Goal: Complete application form: Complete application form

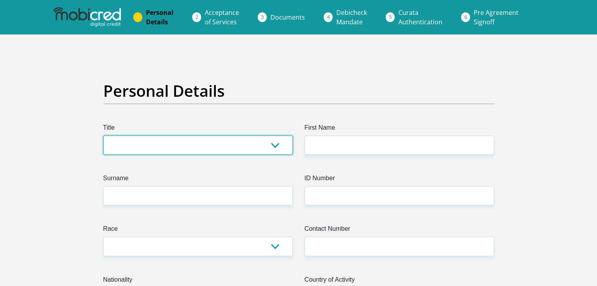
click at [278, 149] on select "Mr Ms Mrs Dr [PERSON_NAME]" at bounding box center [197, 145] width 189 height 19
select select "Mr"
click at [103, 136] on select "Mr Ms Mrs Dr [PERSON_NAME]" at bounding box center [197, 145] width 189 height 19
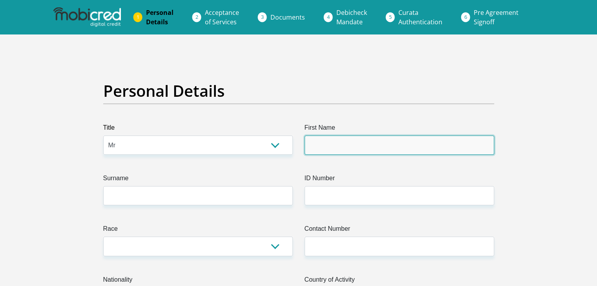
click at [476, 142] on input "First Name" at bounding box center [398, 145] width 189 height 19
type input "a"
type input "[PERSON_NAME]"
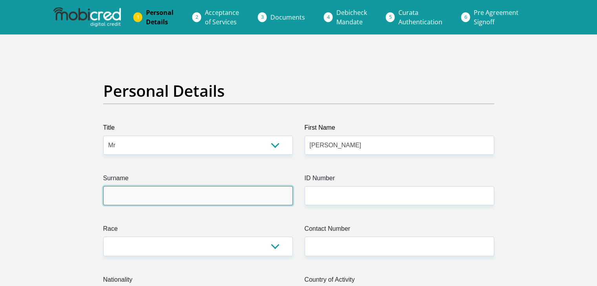
click at [237, 203] on input "Surname" at bounding box center [197, 195] width 189 height 19
type input "tsukela"
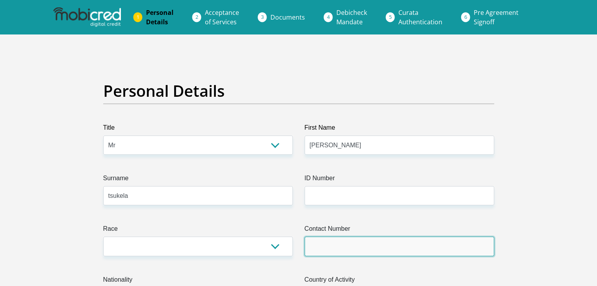
type input "0663210030"
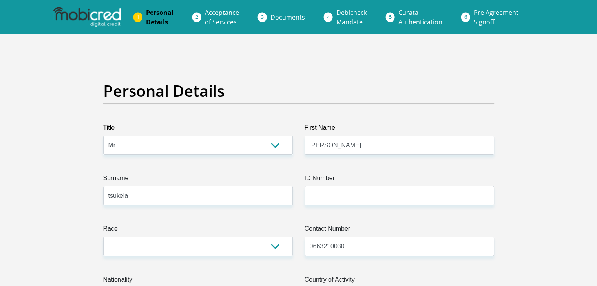
select select "ZAF"
type input "mkhatshlua st 37532 mkhatshlua st 37532"
type input "[GEOGRAPHIC_DATA], [GEOGRAPHIC_DATA]"
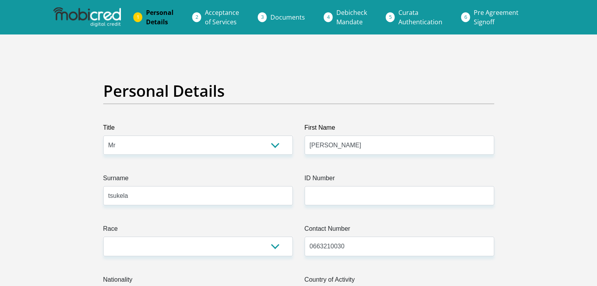
type input "0122"
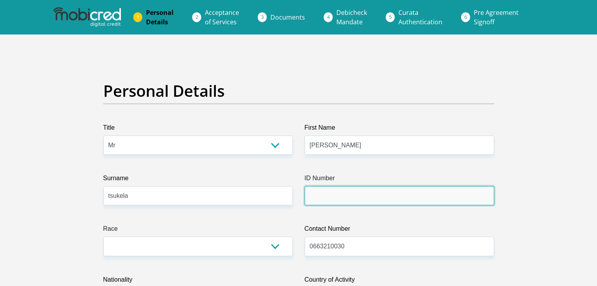
click at [417, 192] on input "ID Number" at bounding box center [398, 195] width 189 height 19
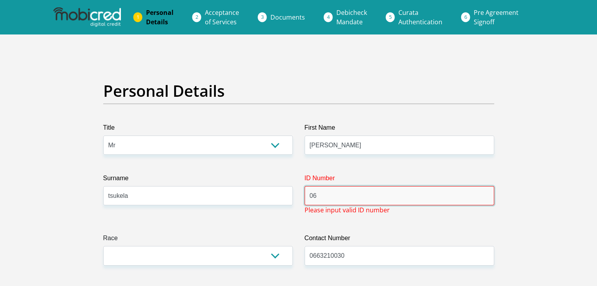
type input "0"
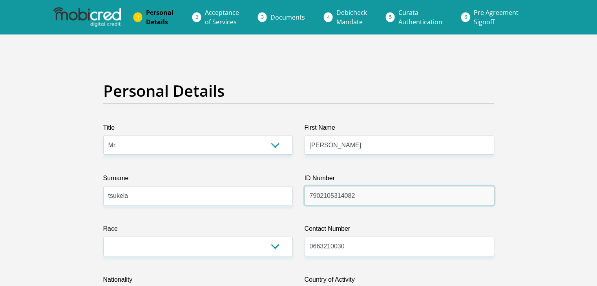
type input "7902105314082"
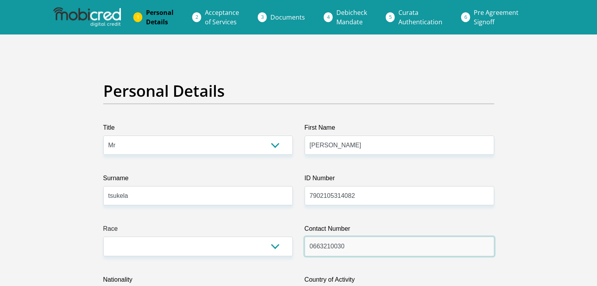
click at [375, 247] on input "0663210030" at bounding box center [398, 246] width 189 height 19
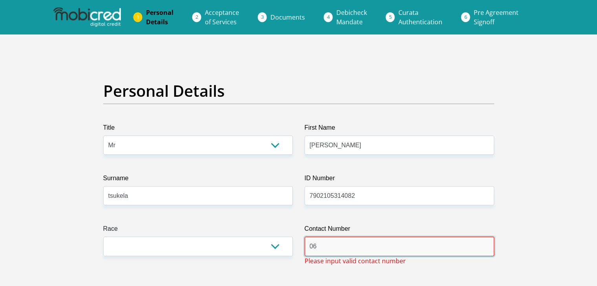
type input "0"
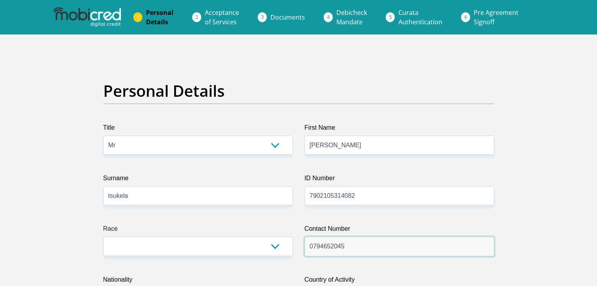
type input "0794652045"
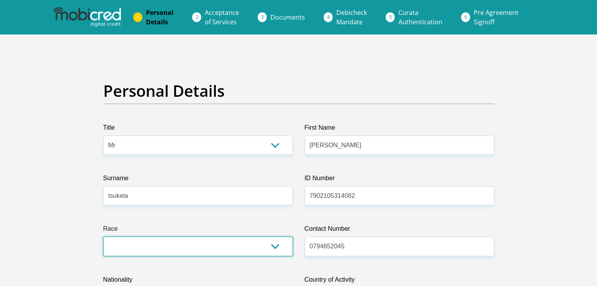
click at [270, 248] on select "Black Coloured Indian White Other" at bounding box center [197, 246] width 189 height 19
select select "1"
click at [103, 237] on select "Black Coloured Indian White Other" at bounding box center [197, 246] width 189 height 19
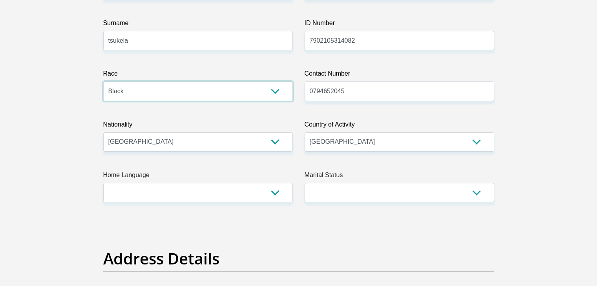
scroll to position [157, 0]
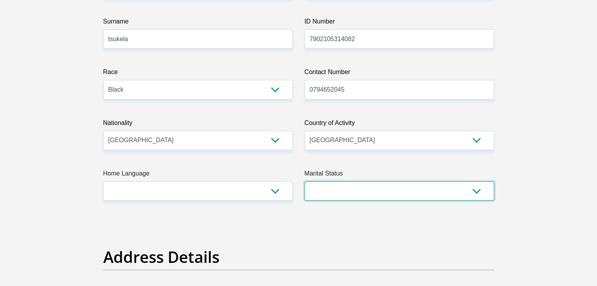
click at [476, 193] on select "Married ANC Single Divorced Widowed Married COP or Customary Law" at bounding box center [398, 191] width 189 height 19
select select "5"
click at [304, 182] on select "Married ANC Single Divorced Widowed Married COP or Customary Law" at bounding box center [398, 191] width 189 height 19
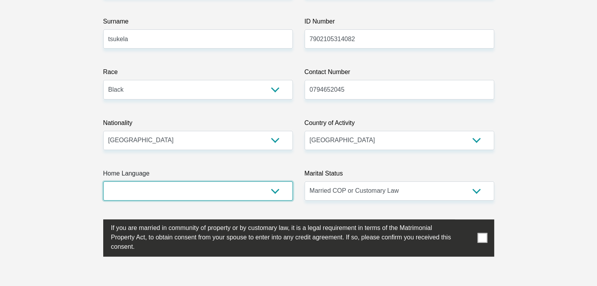
click at [275, 191] on select "Afrikaans English Sepedi South Ndebele Southern Sotho Swati Tsonga Tswana Venda…" at bounding box center [197, 191] width 189 height 19
select select "nso"
click at [103, 182] on select "Afrikaans English Sepedi South Ndebele Southern Sotho Swati Tsonga Tswana Venda…" at bounding box center [197, 191] width 189 height 19
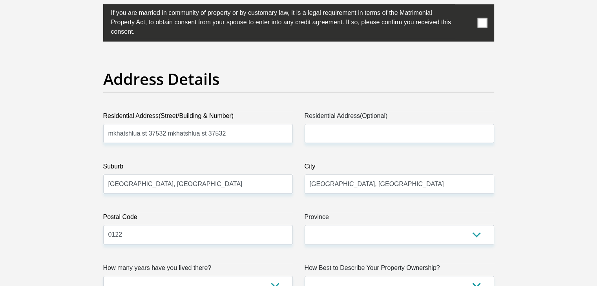
scroll to position [377, 0]
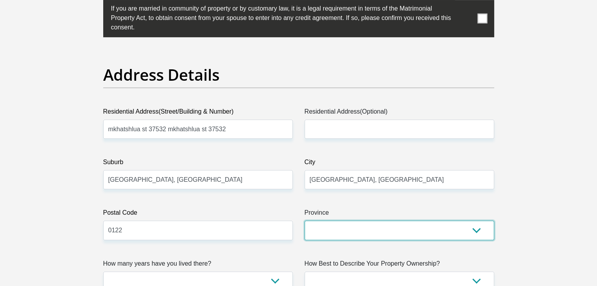
click at [476, 228] on select "Eastern Cape Free State [GEOGRAPHIC_DATA] [GEOGRAPHIC_DATA][DATE] [GEOGRAPHIC_D…" at bounding box center [398, 230] width 189 height 19
select select "Gauteng"
click at [304, 221] on select "Eastern Cape Free State [GEOGRAPHIC_DATA] [GEOGRAPHIC_DATA][DATE] [GEOGRAPHIC_D…" at bounding box center [398, 230] width 189 height 19
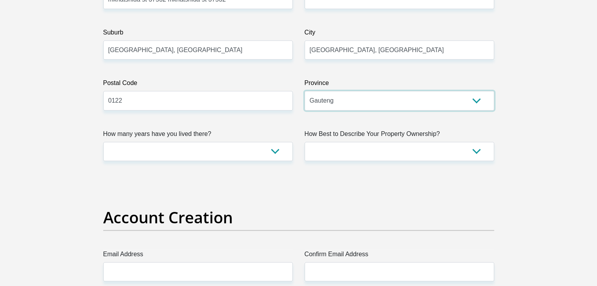
scroll to position [518, 0]
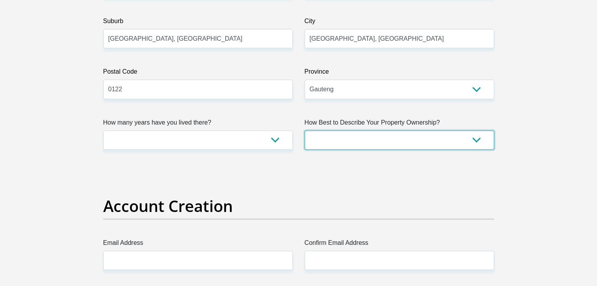
click at [474, 135] on select "Owned Rented Family Owned Company Dwelling" at bounding box center [398, 140] width 189 height 19
select select "parents"
click at [304, 131] on select "Owned Rented Family Owned Company Dwelling" at bounding box center [398, 140] width 189 height 19
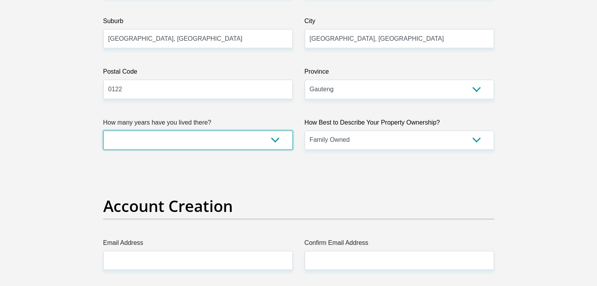
click at [275, 143] on select "less than 1 year 1-3 years 3-5 years 5+ years" at bounding box center [197, 140] width 189 height 19
select select "5"
click at [103, 131] on select "less than 1 year 1-3 years 3-5 years 5+ years" at bounding box center [197, 140] width 189 height 19
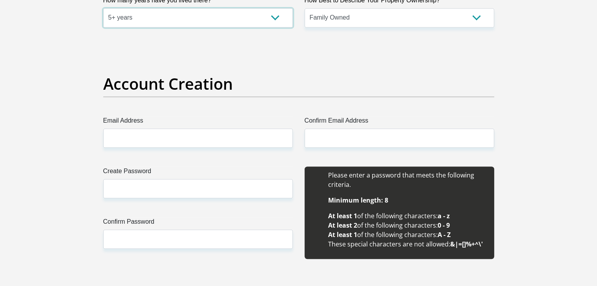
scroll to position [643, 0]
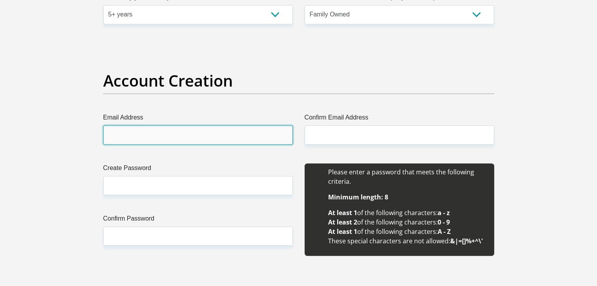
click at [223, 138] on input "Email Address" at bounding box center [197, 135] width 189 height 19
click at [239, 137] on input "Email Address" at bounding box center [197, 135] width 189 height 19
type input "t"
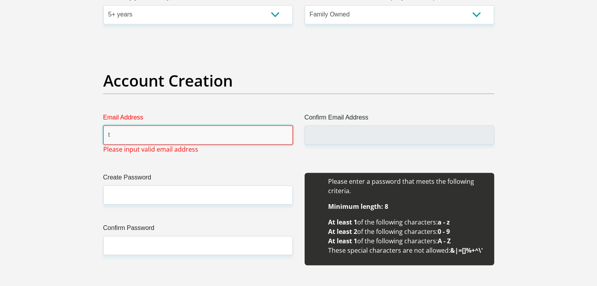
type input "[EMAIL_ADDRESS][DOMAIN_NAME]"
type input "boithato masego"
type input "tsukela"
type input "0663210030"
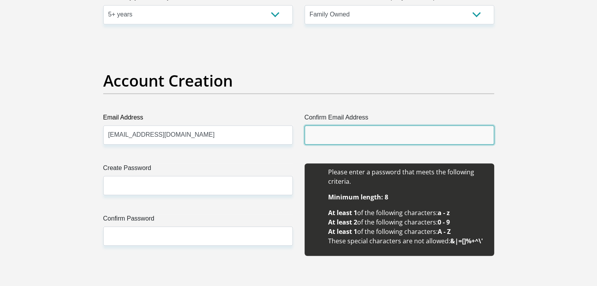
type input "[EMAIL_ADDRESS][DOMAIN_NAME]"
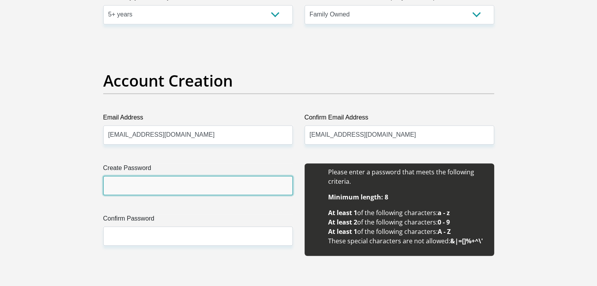
click at [155, 190] on input "Create Password" at bounding box center [197, 185] width 189 height 19
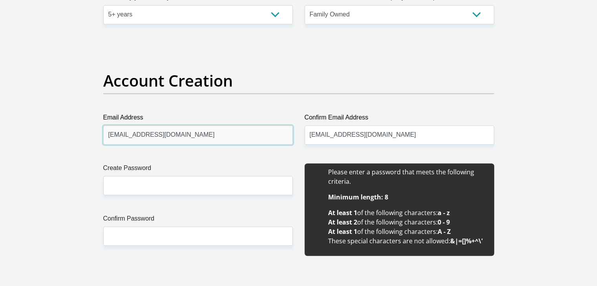
click at [198, 136] on input "[EMAIL_ADDRESS][DOMAIN_NAME]" at bounding box center [197, 135] width 189 height 19
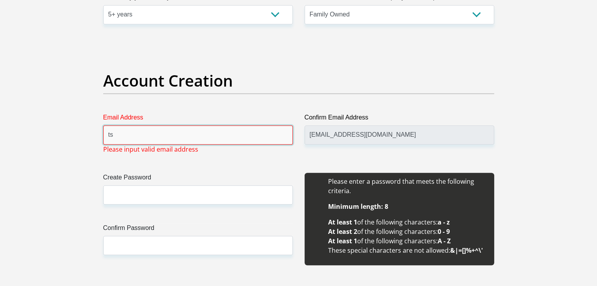
type input "t"
type input "[EMAIL_ADDRESS][DOMAIN_NAME]"
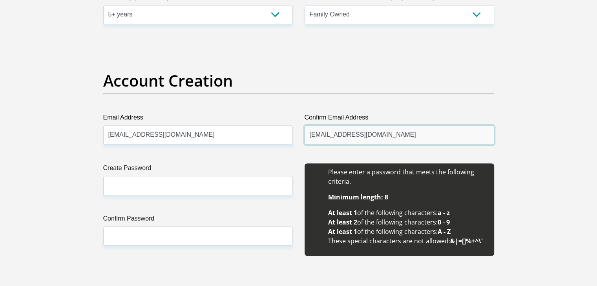
click at [364, 138] on input "[EMAIL_ADDRESS][DOMAIN_NAME]" at bounding box center [398, 135] width 189 height 19
click at [352, 137] on input "[EMAIL_ADDRESS][DOMAIN_NAME]" at bounding box center [398, 135] width 189 height 19
type input "[EMAIL_ADDRESS][DOMAIN_NAME]"
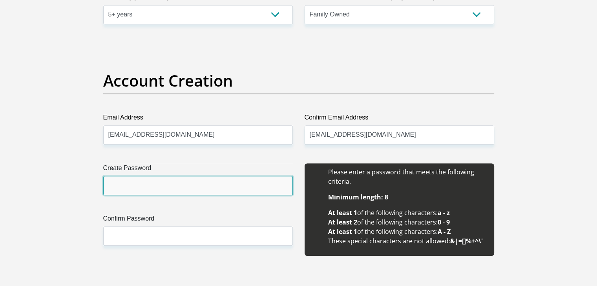
click at [176, 186] on input "Create Password" at bounding box center [197, 185] width 189 height 19
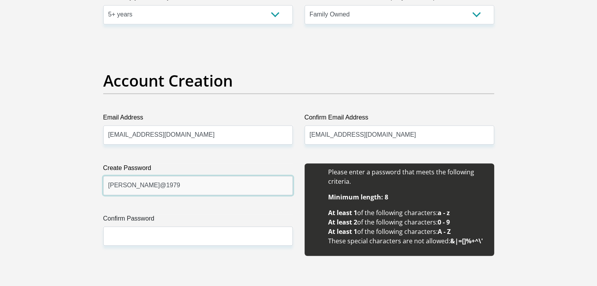
type input "[PERSON_NAME]@1979"
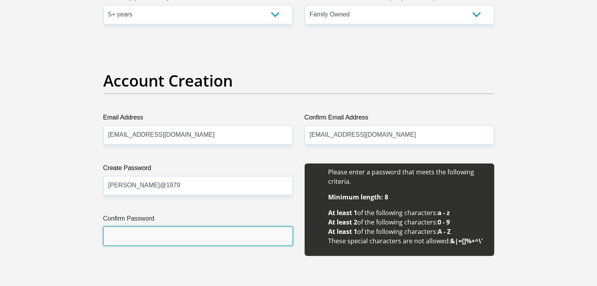
click at [156, 240] on input "Confirm Password" at bounding box center [197, 236] width 189 height 19
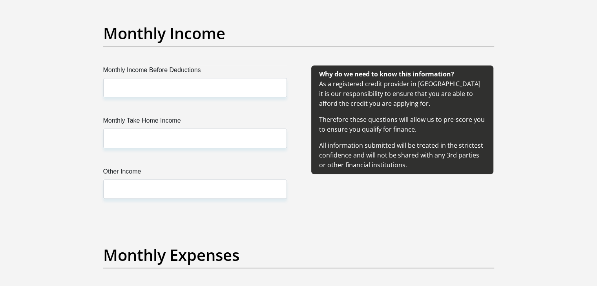
scroll to position [942, 0]
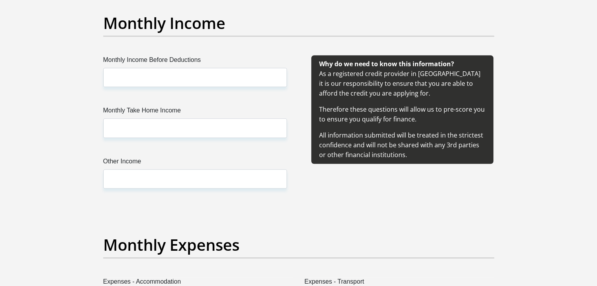
type input "[PERSON_NAME]@1979"
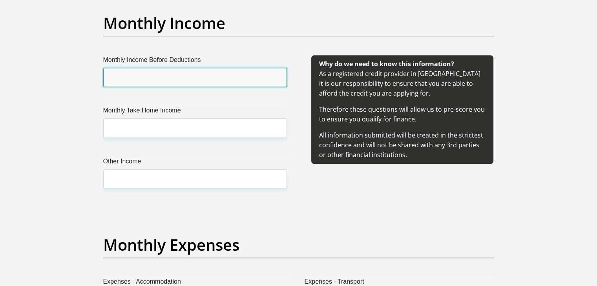
click at [152, 82] on input "Monthly Income Before Deductions" at bounding box center [195, 77] width 184 height 19
type input "150000"
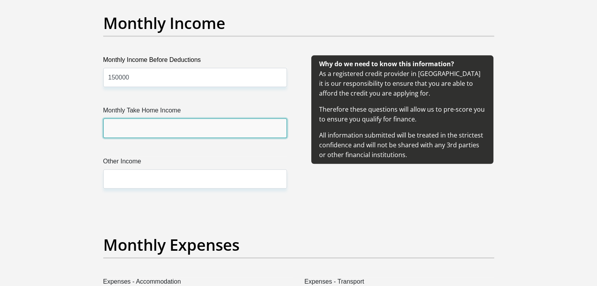
click at [155, 128] on input "Monthly Take Home Income" at bounding box center [195, 127] width 184 height 19
type input "40000"
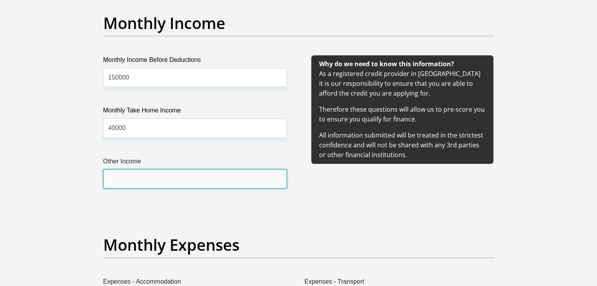
click at [158, 180] on input "Other Income" at bounding box center [195, 178] width 184 height 19
type input "1000"
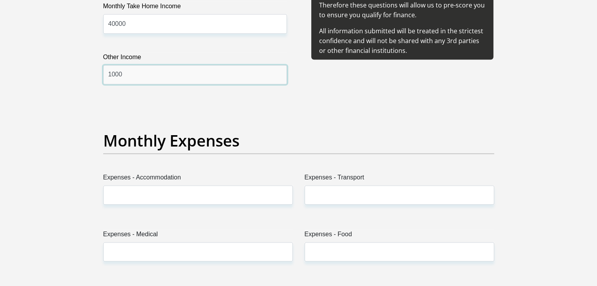
scroll to position [1067, 0]
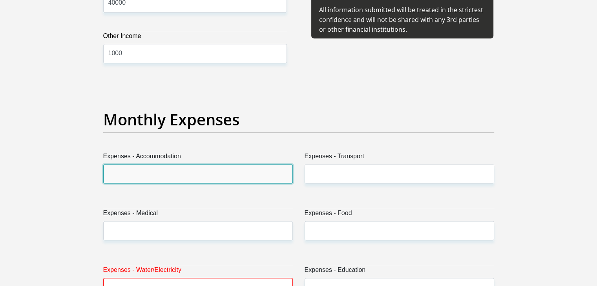
click at [248, 176] on input "Expenses - Accommodation" at bounding box center [197, 173] width 189 height 19
type input "0"
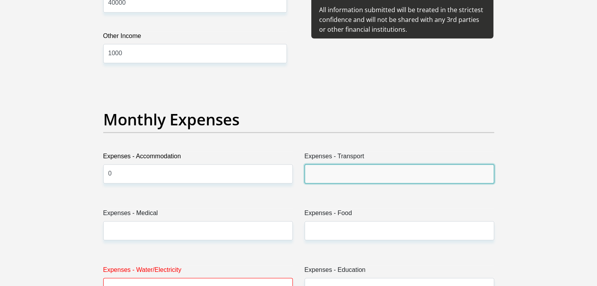
click at [326, 173] on input "Expenses - Transport" at bounding box center [398, 173] width 189 height 19
type input "600"
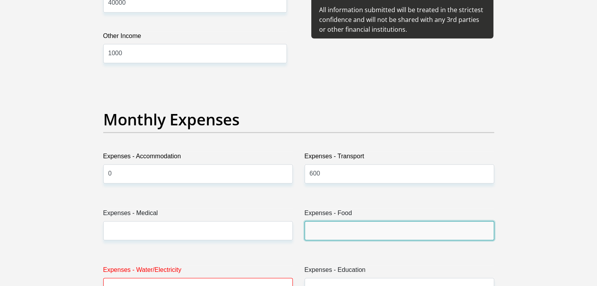
click at [352, 235] on input "Expenses - Food" at bounding box center [398, 230] width 189 height 19
type input "2000"
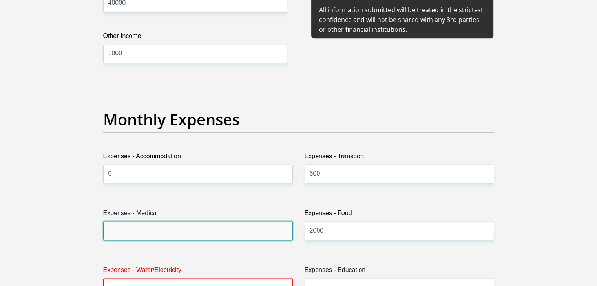
click at [247, 227] on input "Expenses - Medical" at bounding box center [197, 230] width 189 height 19
type input "1500"
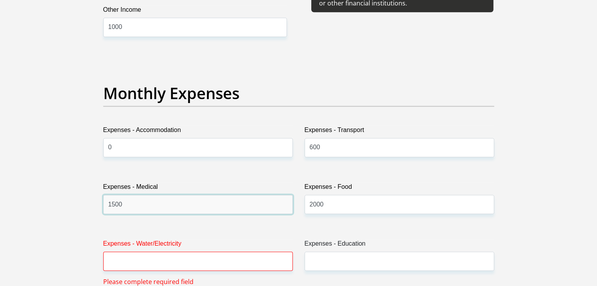
scroll to position [1098, 0]
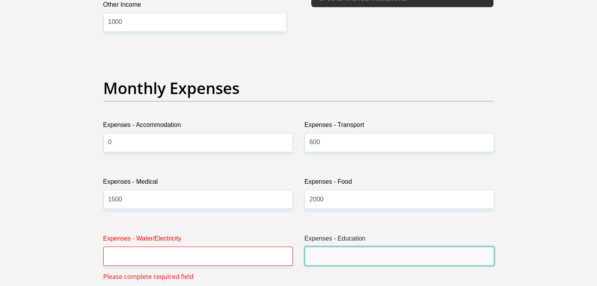
click at [353, 252] on input "Expenses - Education" at bounding box center [398, 256] width 189 height 19
type input "1000"
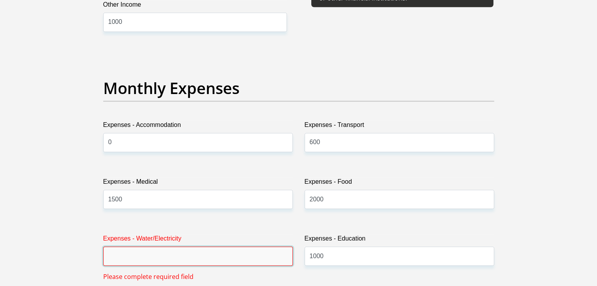
click at [267, 258] on input "Expenses - Water/Electricity" at bounding box center [197, 256] width 189 height 19
click at [226, 253] on input "Expenses - Water/Electricity" at bounding box center [197, 256] width 189 height 19
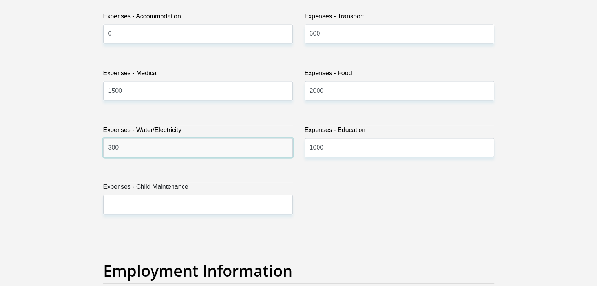
scroll to position [1208, 0]
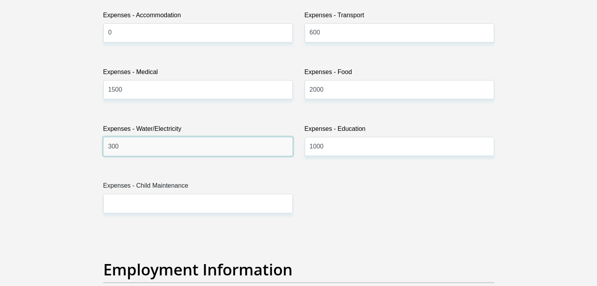
type input "300"
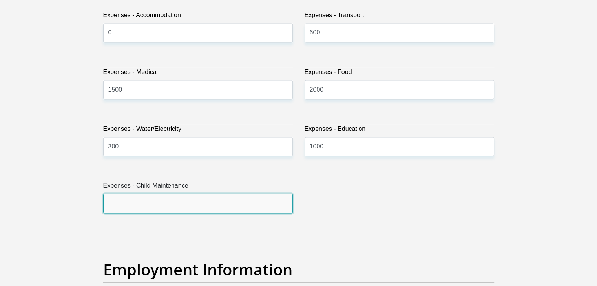
click at [218, 202] on input "Expenses - Child Maintenance" at bounding box center [197, 203] width 189 height 19
type input "1000"
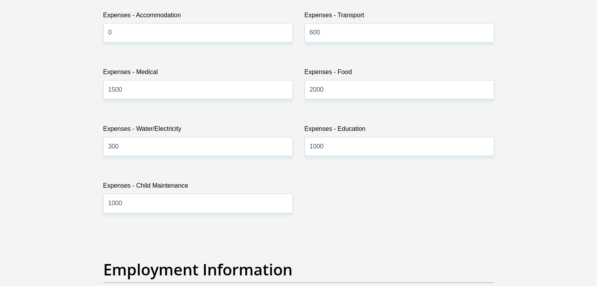
click at [596, 281] on section "Personal Details Title Mr Ms Mrs Dr [PERSON_NAME] First Name [PERSON_NAME] Surn…" at bounding box center [298, 212] width 597 height 2772
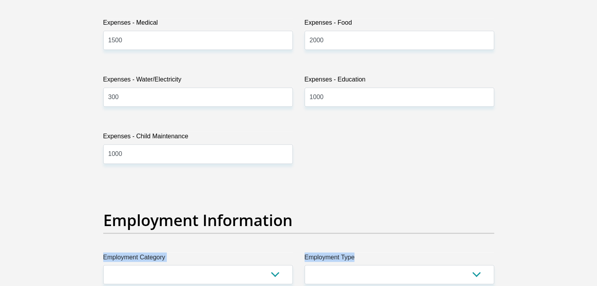
drag, startPoint x: 596, startPoint y: 281, endPoint x: 599, endPoint y: 282, distance: 4.0
click at [596, 282] on html "Personal Details Acceptance of Services Documents Debicheck Mandate Curata Auth…" at bounding box center [298, 167] width 597 height 2851
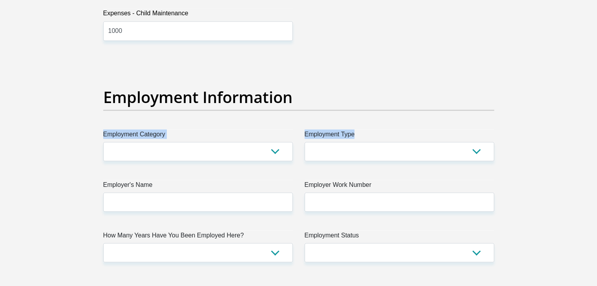
scroll to position [1388, 0]
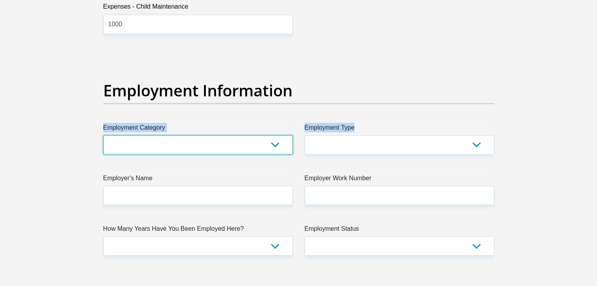
click at [277, 145] on select "AGRICULTURE ALCOHOL & TOBACCO CONSTRUCTION MATERIALS METALLURGY EQUIPMENT FOR R…" at bounding box center [197, 144] width 189 height 19
select select "8"
click at [103, 135] on select "AGRICULTURE ALCOHOL & TOBACCO CONSTRUCTION MATERIALS METALLURGY EQUIPMENT FOR R…" at bounding box center [197, 144] width 189 height 19
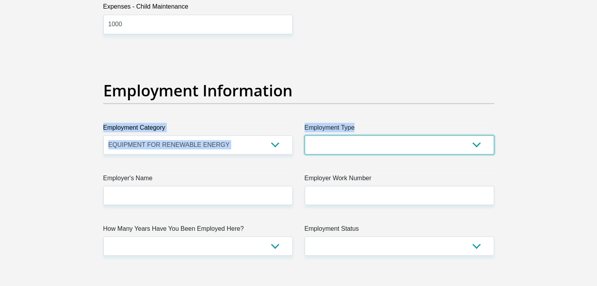
click at [358, 138] on select "College/Lecturer Craft Seller Creative Driver Executive Farmer Forces - Non Com…" at bounding box center [398, 144] width 189 height 19
select select "Executive"
click at [304, 135] on select "College/Lecturer Craft Seller Creative Driver Executive Farmer Forces - Non Com…" at bounding box center [398, 144] width 189 height 19
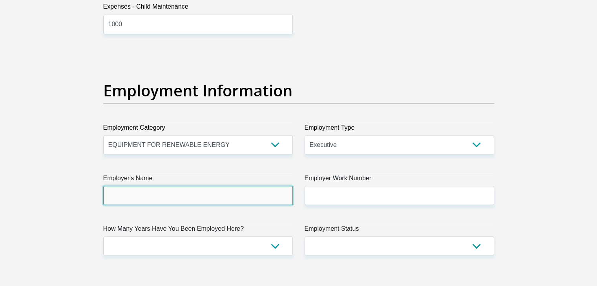
click at [260, 197] on input "Employer's Name" at bounding box center [197, 195] width 189 height 19
type input "[PERSON_NAME]"
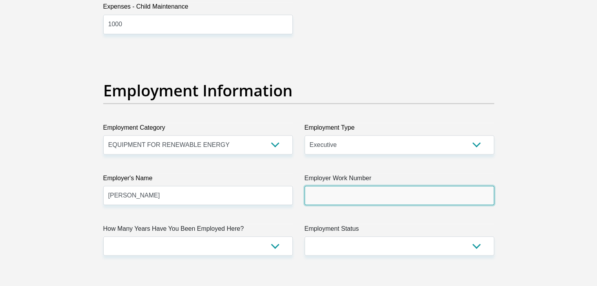
click at [395, 203] on input "Employer Work Number" at bounding box center [398, 195] width 189 height 19
type input "0794652045"
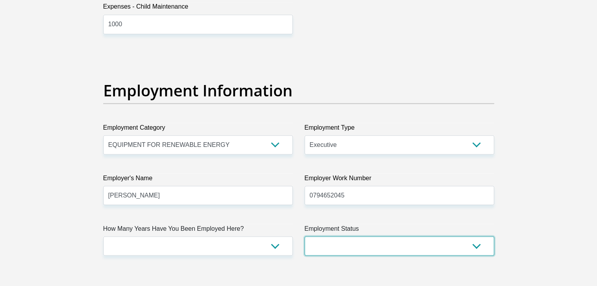
click at [368, 247] on select "Permanent/Full-time Part-time/Casual [DEMOGRAPHIC_DATA] Worker Self-Employed Ho…" at bounding box center [398, 246] width 189 height 19
select select "1"
click at [304, 237] on select "Permanent/Full-time Part-time/Casual [DEMOGRAPHIC_DATA] Worker Self-Employed Ho…" at bounding box center [398, 246] width 189 height 19
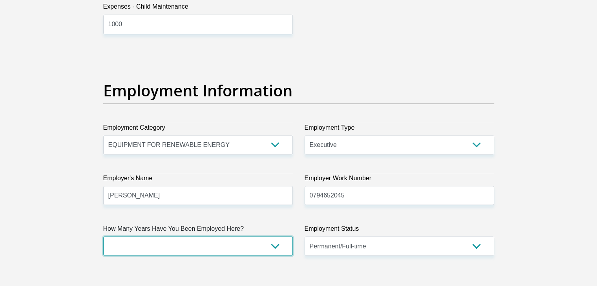
click at [246, 244] on select "less than 1 year 1-3 years 3-5 years 5+ years" at bounding box center [197, 246] width 189 height 19
select select "60"
click at [103, 237] on select "less than 1 year 1-3 years 3-5 years 5+ years" at bounding box center [197, 246] width 189 height 19
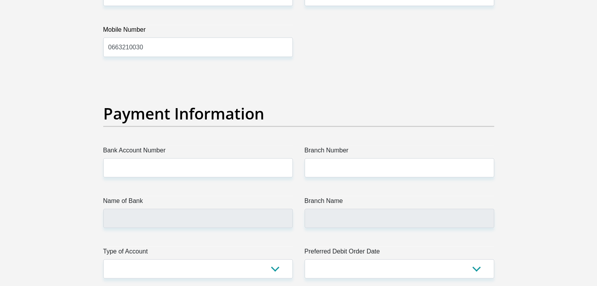
scroll to position [1764, 0]
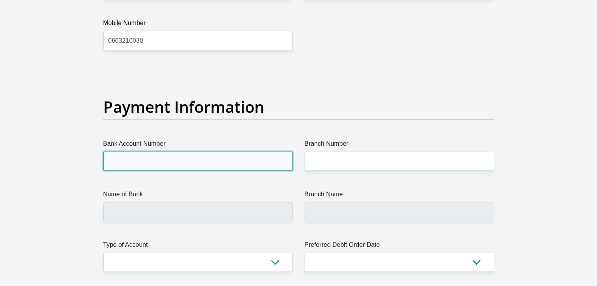
click at [243, 164] on input "Bank Account Number" at bounding box center [197, 161] width 189 height 19
click at [194, 162] on input "Bank Account Number" at bounding box center [197, 161] width 189 height 19
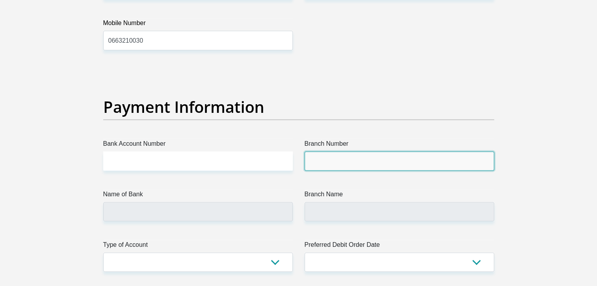
click at [314, 164] on input "Branch Number" at bounding box center [398, 161] width 189 height 19
type input "470010"
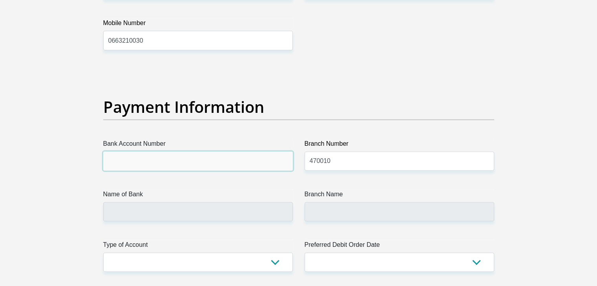
click at [166, 157] on input "Bank Account Number" at bounding box center [197, 161] width 189 height 19
click at [170, 154] on input "Bank Account Number" at bounding box center [197, 161] width 189 height 19
type input "CAPITEC BANK LIMITED"
type input "CAPITEC BANK CPC"
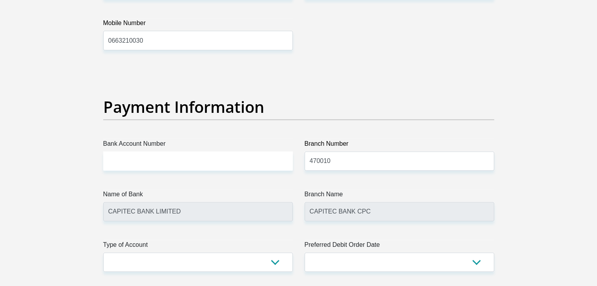
click at [186, 140] on label "Bank Account Number" at bounding box center [197, 145] width 189 height 13
click at [186, 152] on input "Bank Account Number" at bounding box center [197, 161] width 189 height 19
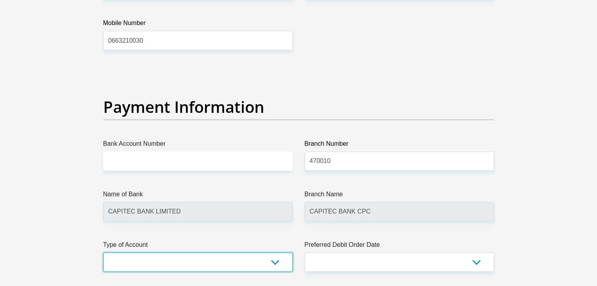
click at [277, 260] on select "Cheque Savings" at bounding box center [197, 262] width 189 height 19
select select "SAV"
click at [103, 253] on select "Cheque Savings" at bounding box center [197, 262] width 189 height 19
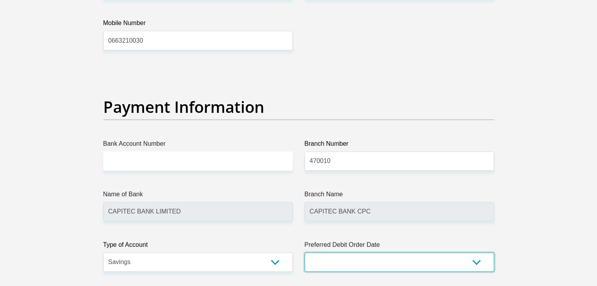
click at [474, 262] on select "1st 2nd 3rd 4th 5th 7th 18th 19th 20th 21st 22nd 23rd 24th 25th 26th 27th 28th …" at bounding box center [398, 262] width 189 height 19
select select "27"
click at [304, 253] on select "1st 2nd 3rd 4th 5th 7th 18th 19th 20th 21st 22nd 23rd 24th 25th 26th 27th 28th …" at bounding box center [398, 262] width 189 height 19
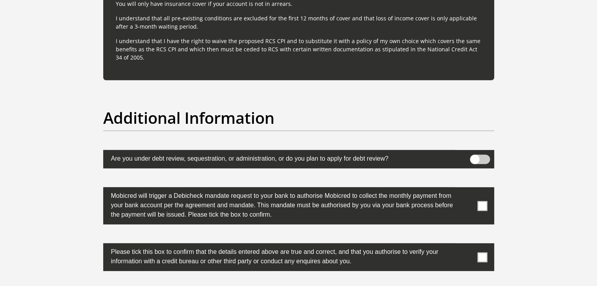
scroll to position [2407, 0]
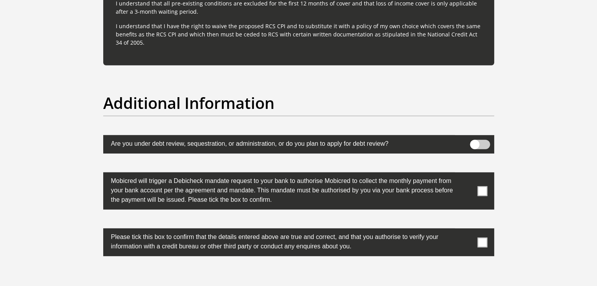
click at [479, 189] on span at bounding box center [482, 191] width 10 height 10
click at [466, 175] on input "checkbox" at bounding box center [466, 175] width 0 height 0
click at [482, 243] on span at bounding box center [482, 243] width 10 height 10
click at [466, 231] on input "checkbox" at bounding box center [466, 231] width 0 height 0
click at [481, 143] on span at bounding box center [480, 144] width 20 height 9
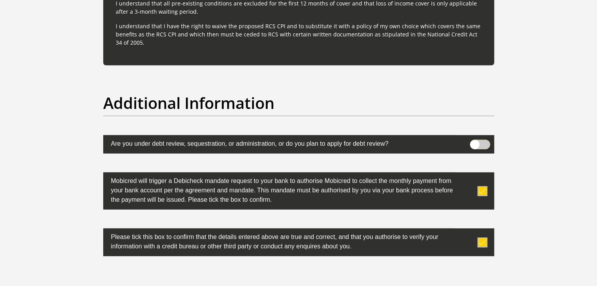
click at [474, 142] on input "checkbox" at bounding box center [474, 142] width 0 height 0
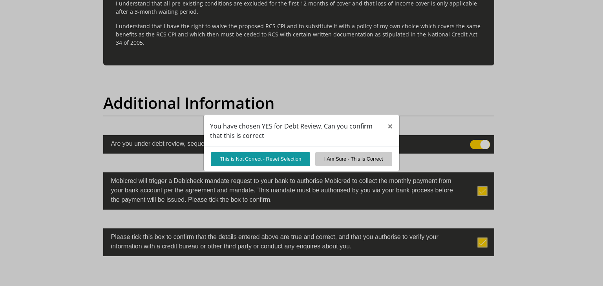
click at [482, 140] on div "You have chosen YES for Debt Review. Can you confirm that this is correct × Thi…" at bounding box center [301, 143] width 603 height 286
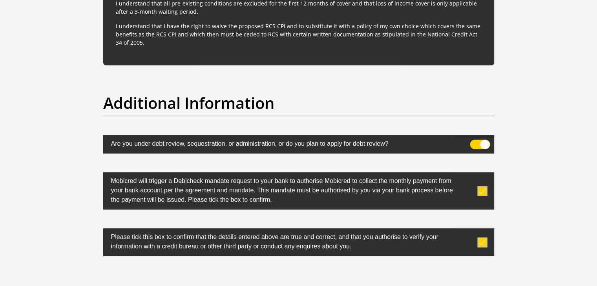
click at [482, 140] on span at bounding box center [480, 144] width 20 height 9
click at [474, 142] on input "checkbox" at bounding box center [474, 142] width 0 height 0
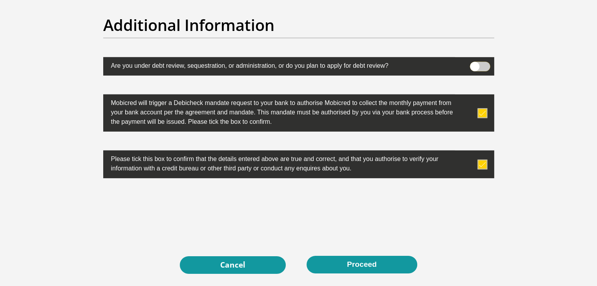
scroll to position [2486, 0]
